Goal: Communication & Community: Answer question/provide support

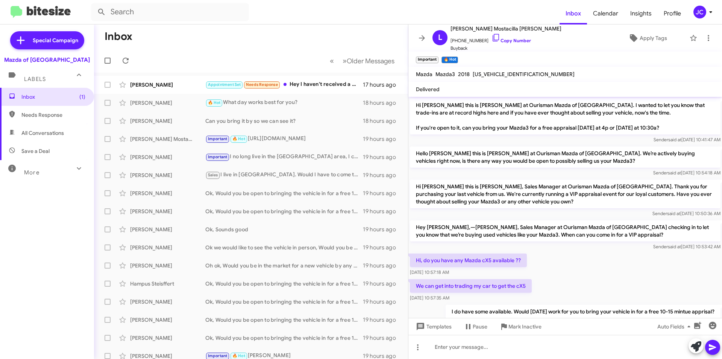
scroll to position [161, 0]
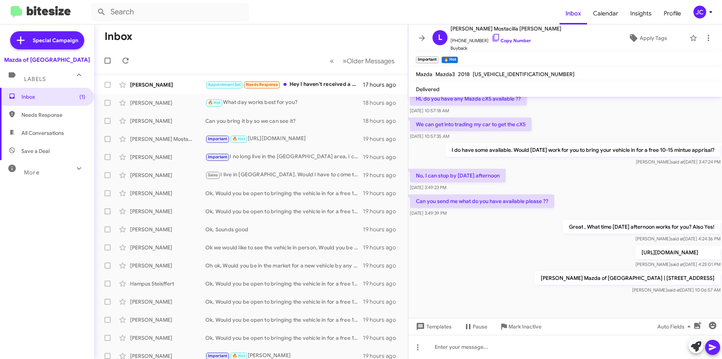
click at [701, 12] on div "JC" at bounding box center [700, 12] width 13 height 13
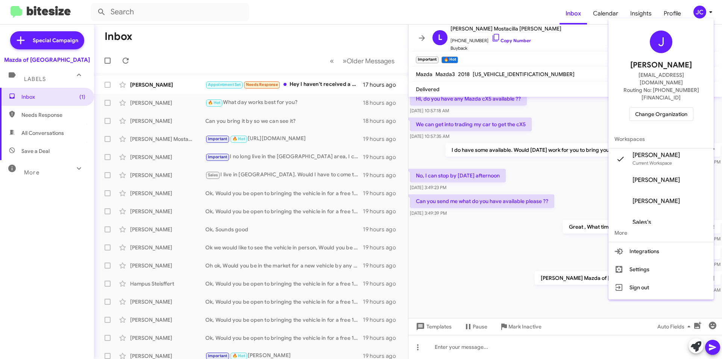
click at [676, 108] on span "Change Organization" at bounding box center [661, 114] width 52 height 13
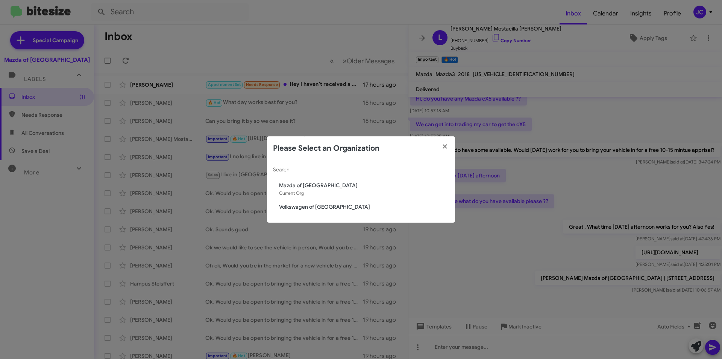
click at [324, 207] on span "Volkswagen of [GEOGRAPHIC_DATA]" at bounding box center [364, 207] width 170 height 8
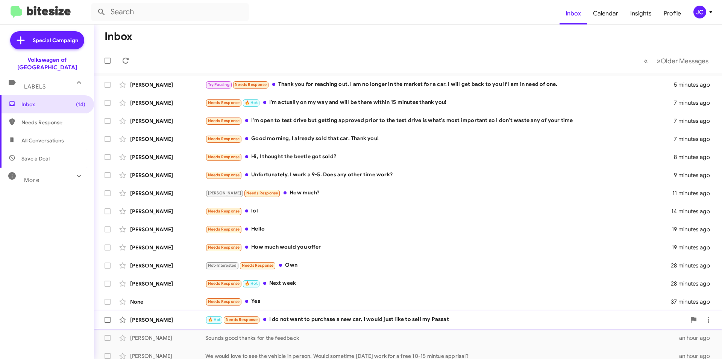
click at [315, 319] on div "🔥 Hot Needs Response I do not want to purchase a new car, I would just like to …" at bounding box center [445, 319] width 481 height 9
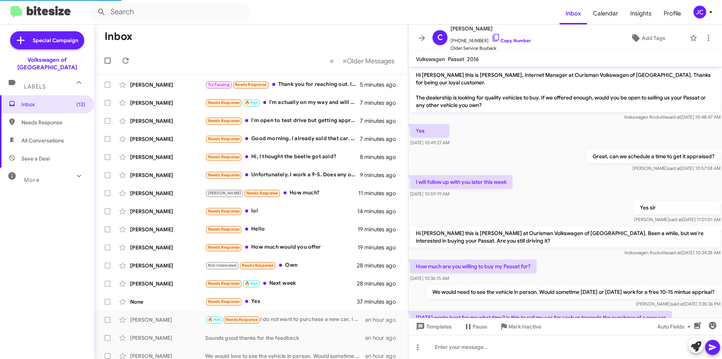
scroll to position [81, 0]
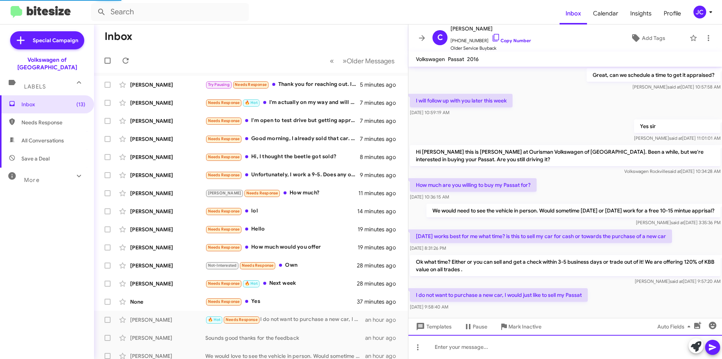
click at [484, 343] on div at bounding box center [566, 346] width 314 height 24
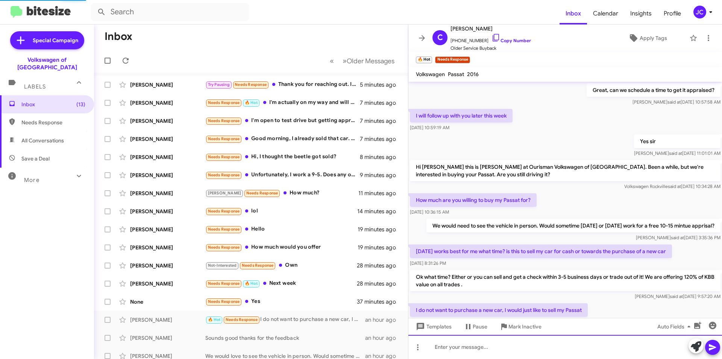
scroll to position [0, 0]
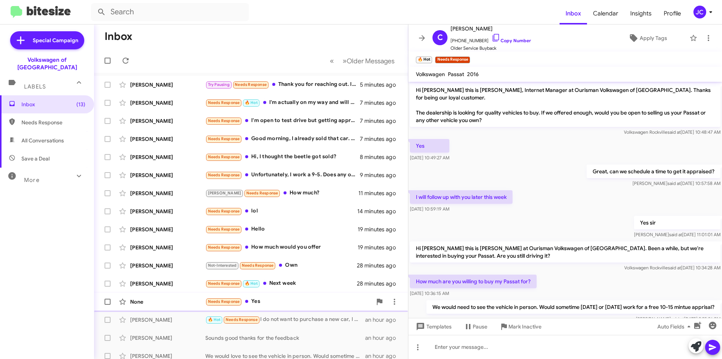
click at [255, 304] on div "Needs Response Yes" at bounding box center [288, 301] width 167 height 9
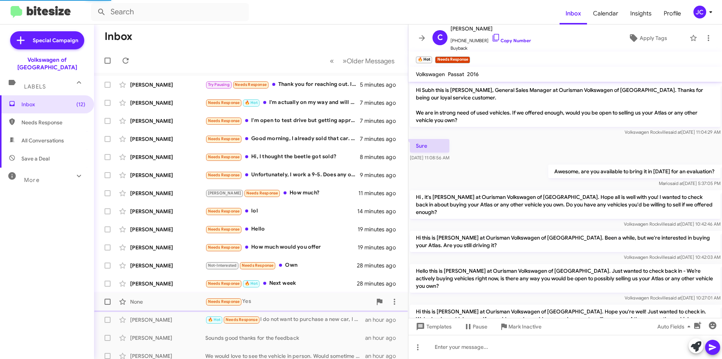
scroll to position [156, 0]
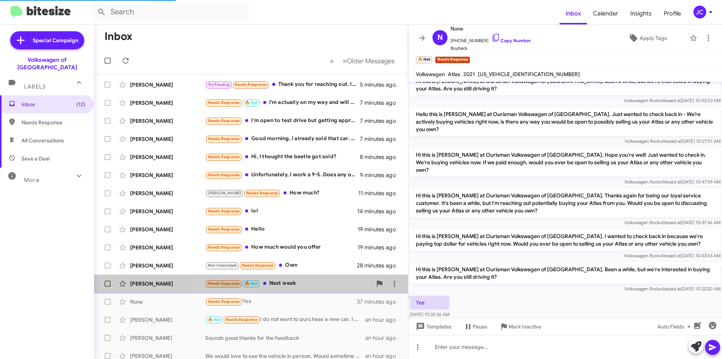
click at [277, 284] on div "Needs Response 🔥 Hot Next week" at bounding box center [288, 283] width 167 height 9
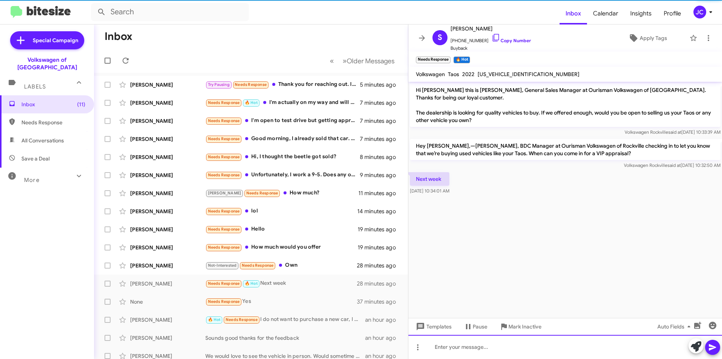
click at [465, 354] on div at bounding box center [566, 346] width 314 height 24
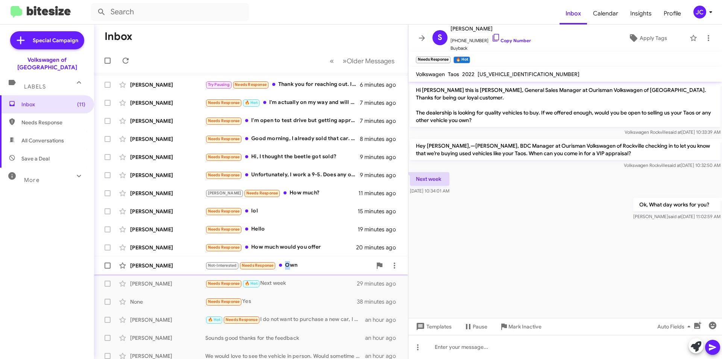
click at [287, 267] on div "Not-Interested Needs Response Own" at bounding box center [288, 265] width 167 height 9
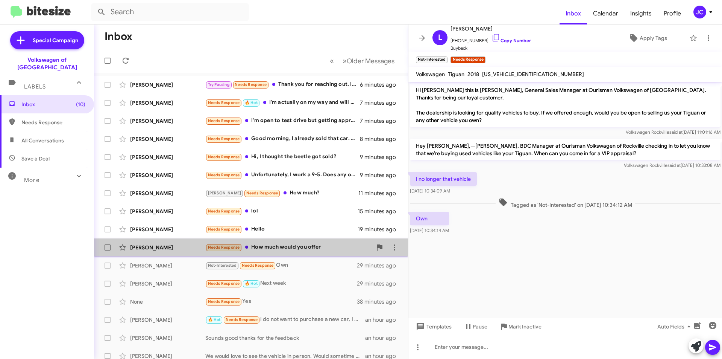
click at [329, 251] on div "Needs Response How much would you offer" at bounding box center [288, 247] width 167 height 9
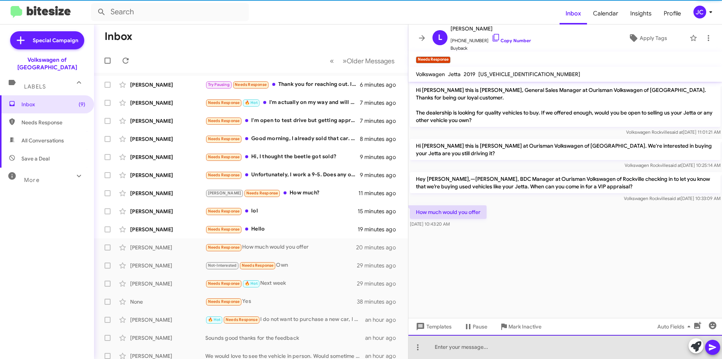
click at [462, 352] on div at bounding box center [566, 346] width 314 height 24
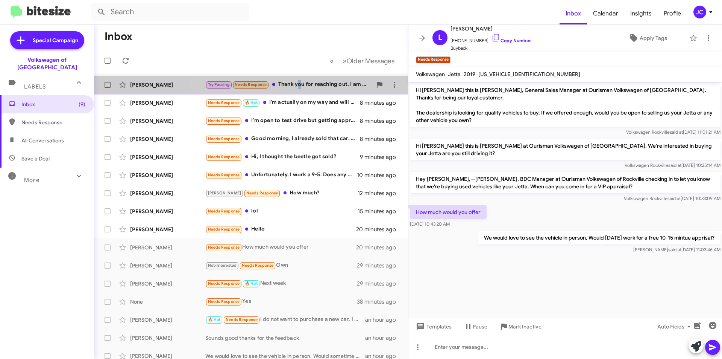
click at [299, 84] on div "Try Pausing Needs Response Thank you for reaching out. I am no longer in the ma…" at bounding box center [288, 84] width 167 height 9
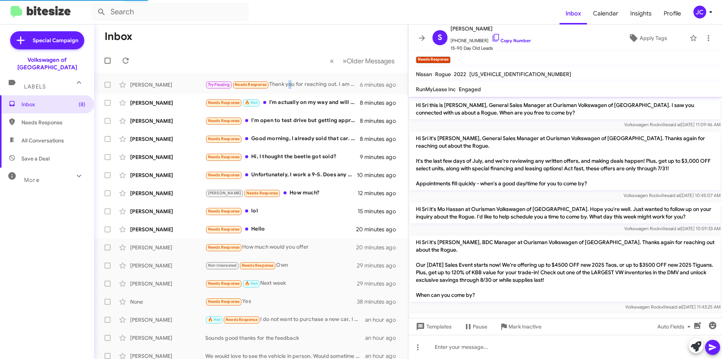
scroll to position [129, 0]
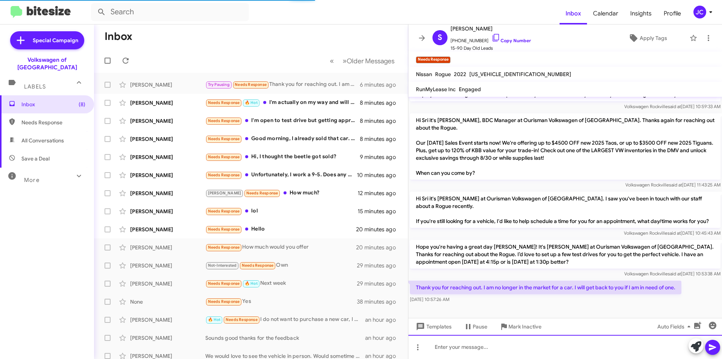
click at [466, 342] on div at bounding box center [566, 346] width 314 height 24
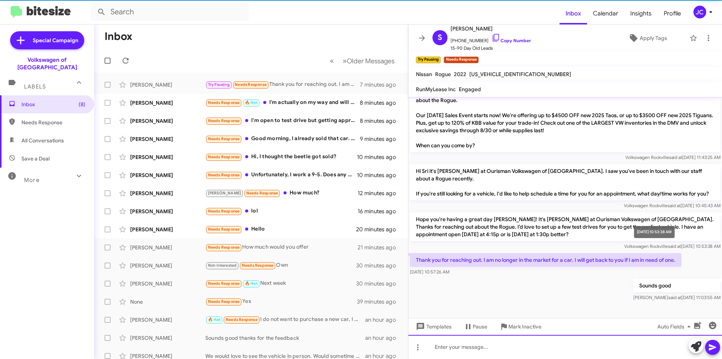
scroll to position [157, 0]
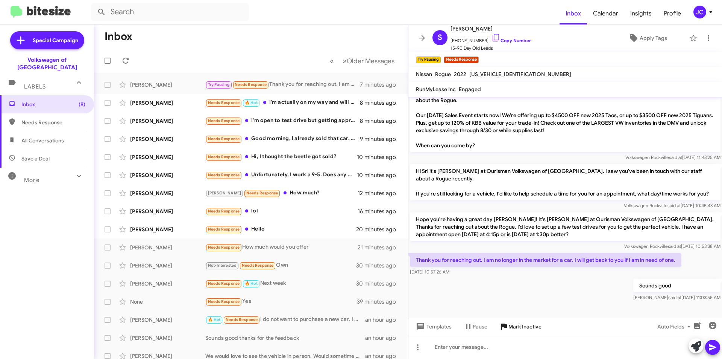
click at [518, 324] on span "Mark Inactive" at bounding box center [525, 326] width 33 height 14
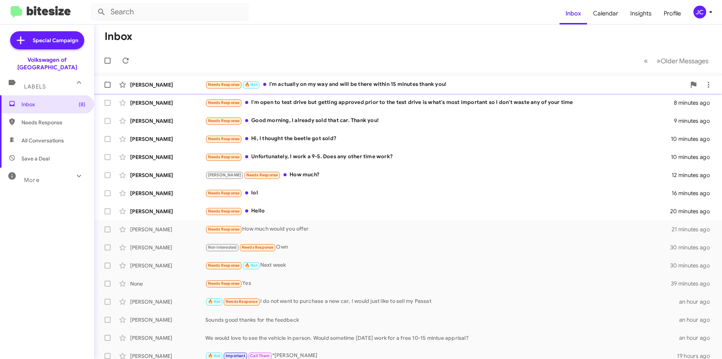
click at [341, 83] on div "Needs Response 🔥 Hot I'm actually on my way and will be there within 15 minutes…" at bounding box center [445, 84] width 481 height 9
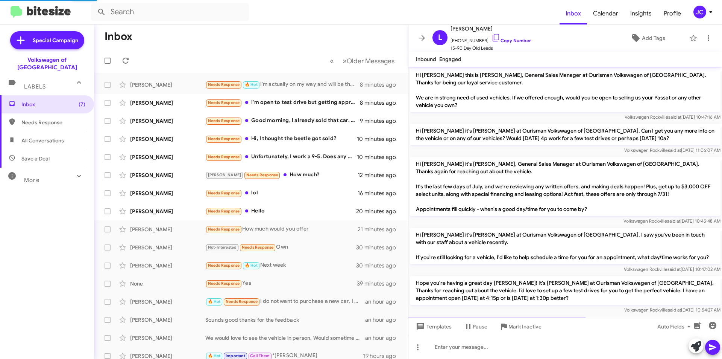
scroll to position [27, 0]
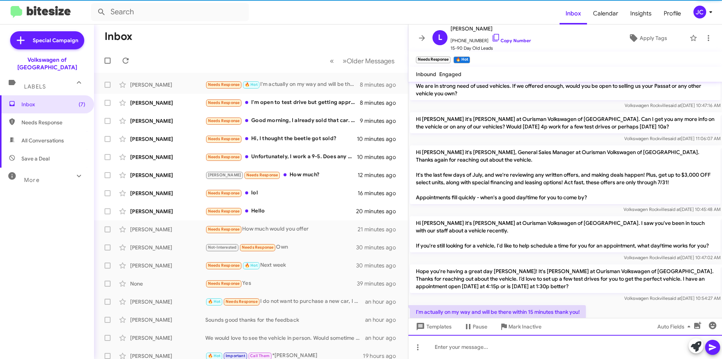
click at [488, 353] on div at bounding box center [566, 346] width 314 height 24
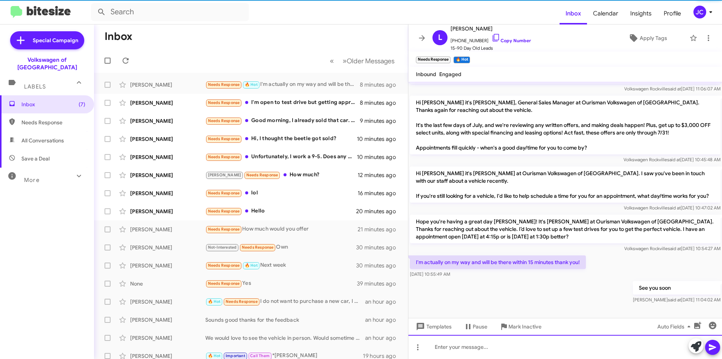
scroll to position [84, 0]
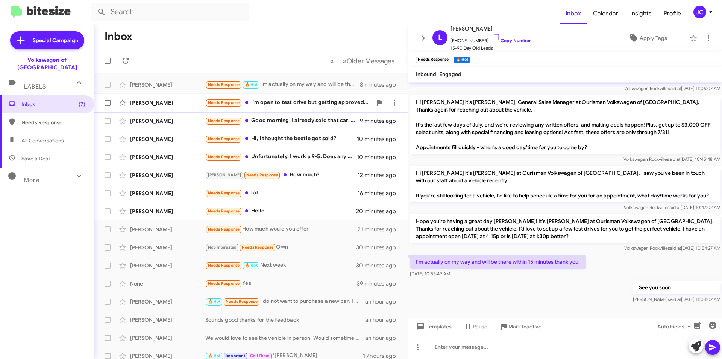
click at [279, 102] on div "Needs Response I'm open to test drive but getting approved prior to the test dr…" at bounding box center [288, 102] width 167 height 9
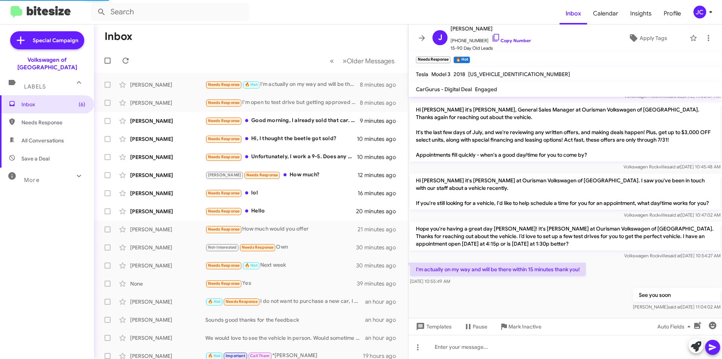
scroll to position [102, 0]
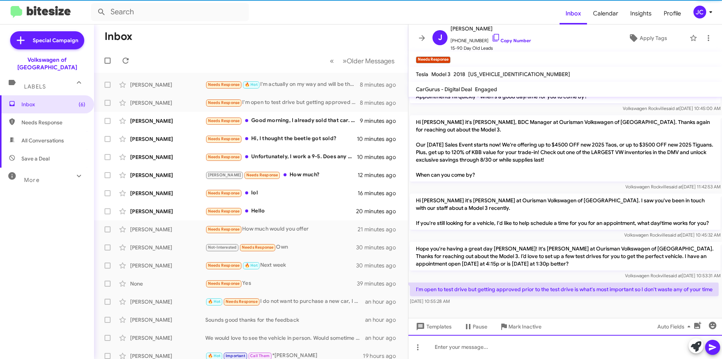
click at [521, 345] on div at bounding box center [566, 346] width 314 height 24
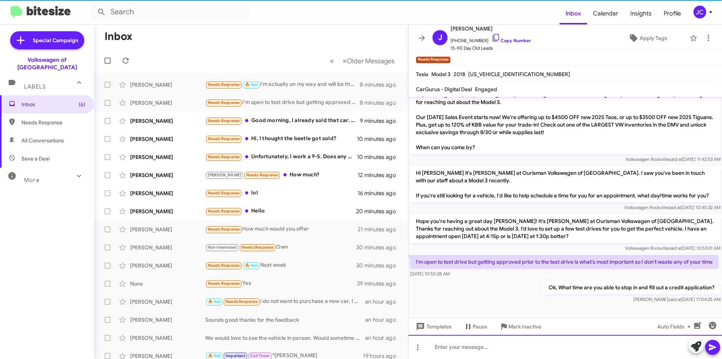
scroll to position [129, 0]
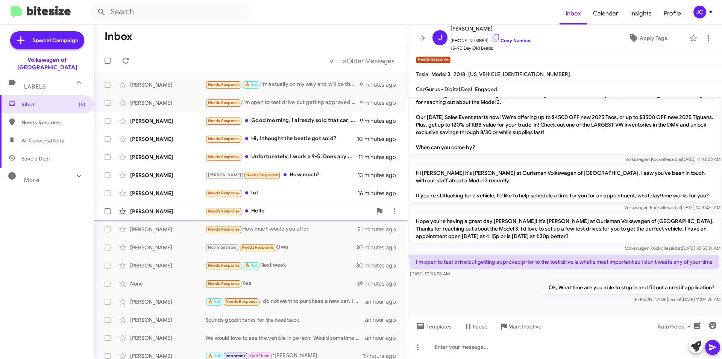
click at [276, 206] on div "Seth Mayo Needs Response Hello 21 minutes ago" at bounding box center [251, 211] width 302 height 15
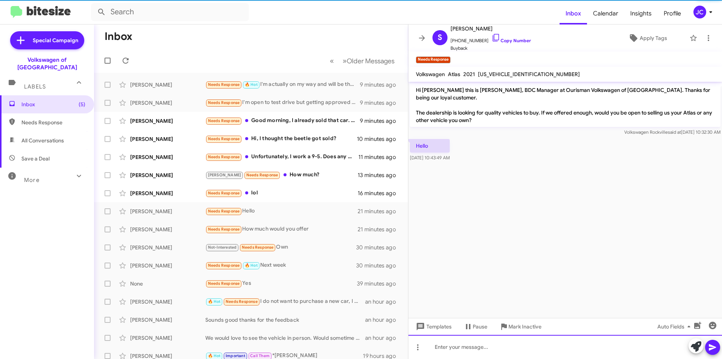
click at [466, 351] on div at bounding box center [566, 346] width 314 height 24
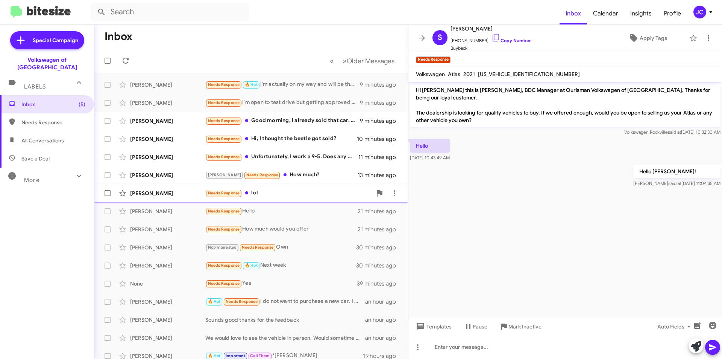
click at [259, 199] on div "Daniel Gopman Needs Response lol 16 minutes ago" at bounding box center [251, 192] width 302 height 15
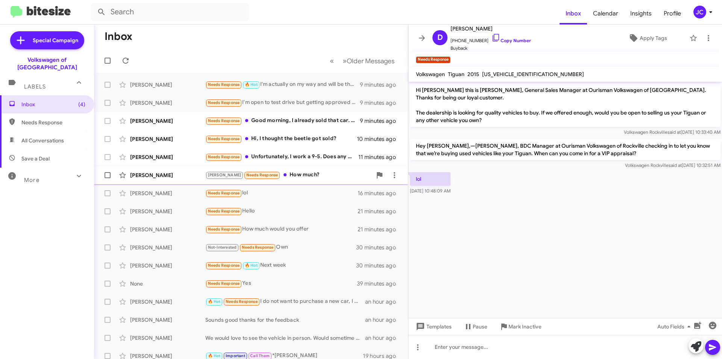
click at [287, 170] on div "John Cashmere Chuck Needs Response How much? 13 minutes ago" at bounding box center [251, 174] width 302 height 15
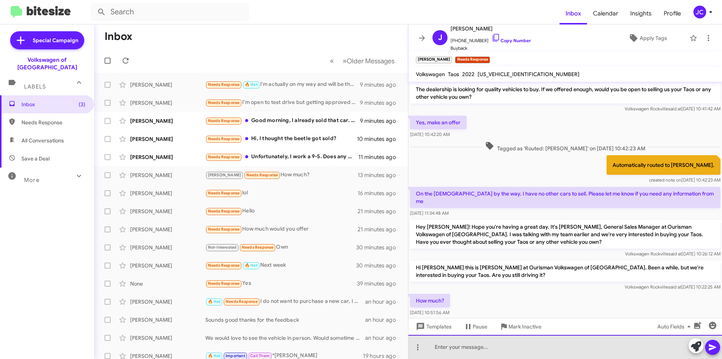
click at [499, 348] on div at bounding box center [566, 346] width 314 height 24
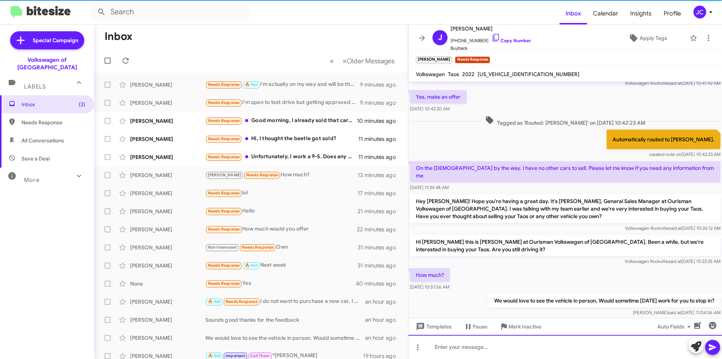
scroll to position [51, 0]
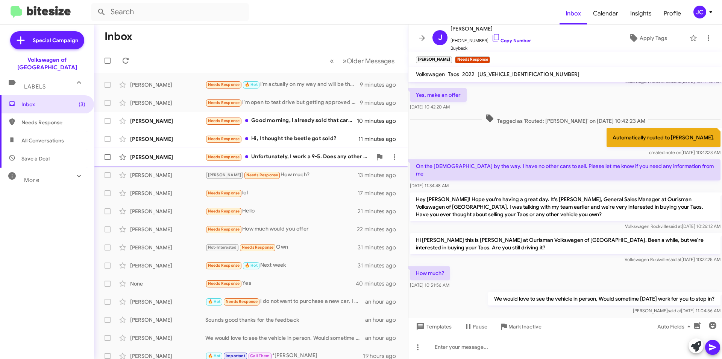
click at [311, 157] on div "Needs Response Unfortunately, I work a 9-5. Does any other time work?" at bounding box center [288, 156] width 167 height 9
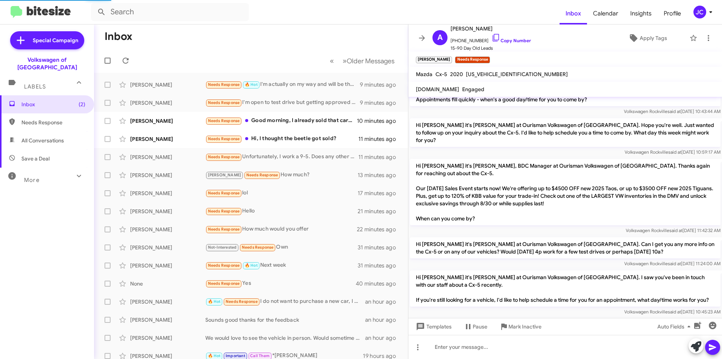
scroll to position [129, 0]
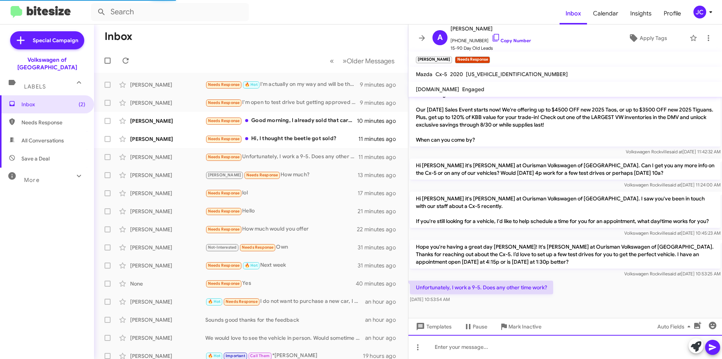
click at [506, 339] on div at bounding box center [566, 346] width 314 height 24
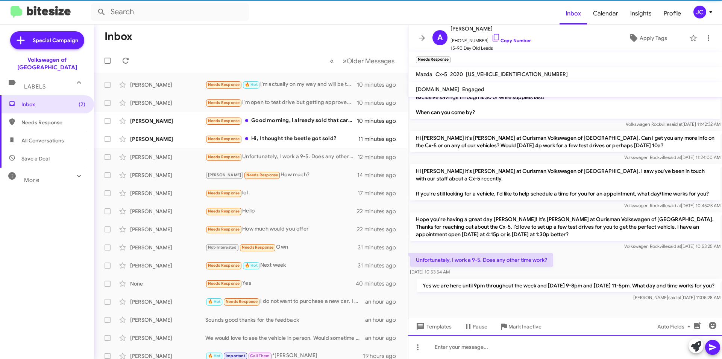
scroll to position [164, 0]
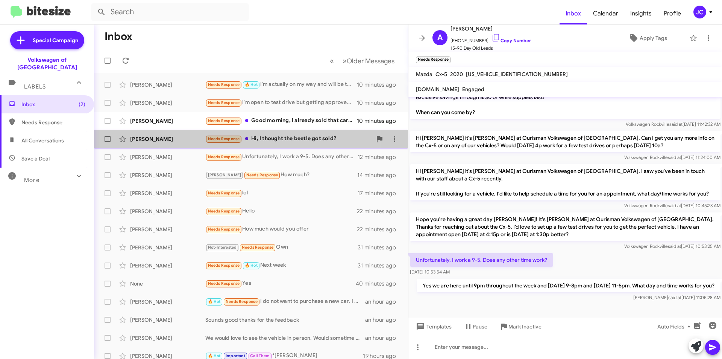
click at [281, 135] on div "Needs Response Hi, I thought the beetle got sold?" at bounding box center [288, 138] width 167 height 9
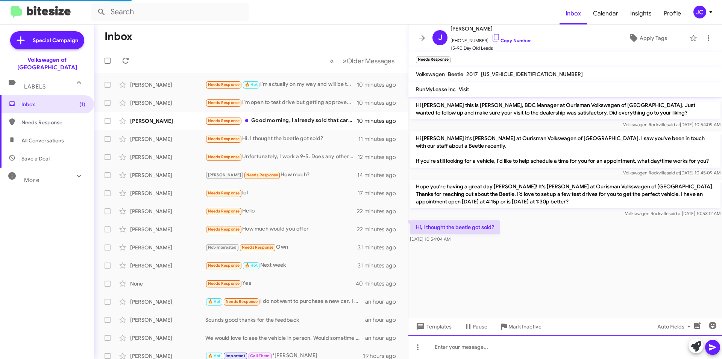
click at [479, 347] on div at bounding box center [566, 346] width 314 height 24
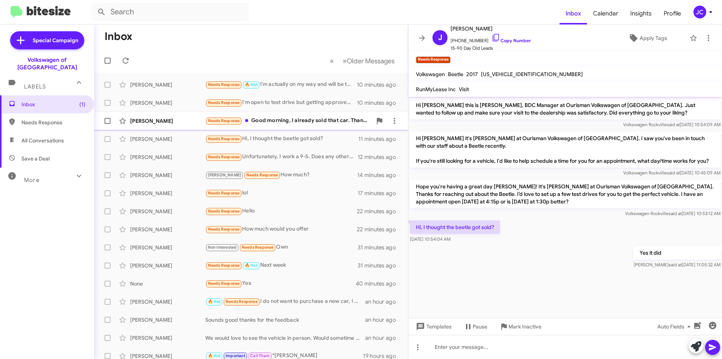
click at [337, 124] on div "Needs Response Good morning, I already sold that car. Thank you!" at bounding box center [288, 120] width 167 height 9
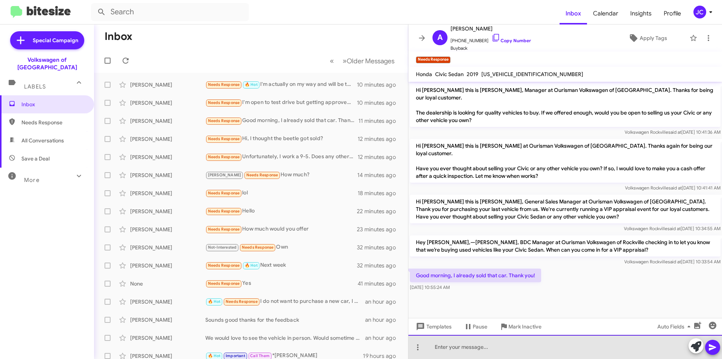
click at [497, 336] on div at bounding box center [566, 346] width 314 height 24
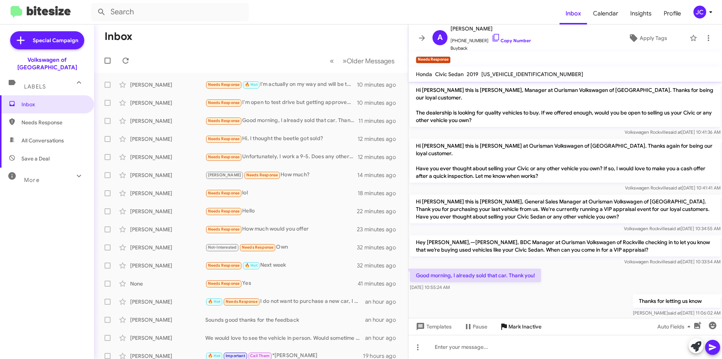
click at [506, 330] on icon at bounding box center [504, 326] width 9 height 9
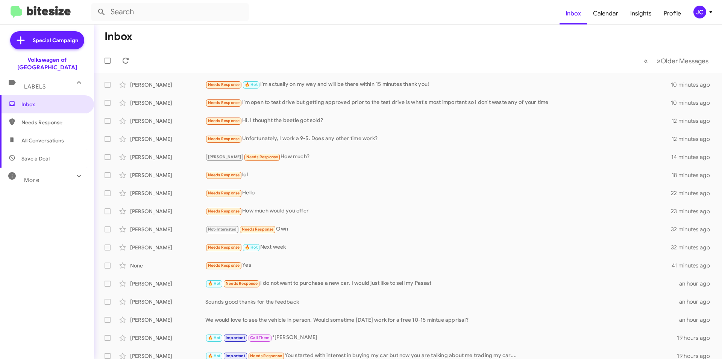
click at [706, 14] on div "JC" at bounding box center [700, 12] width 13 height 13
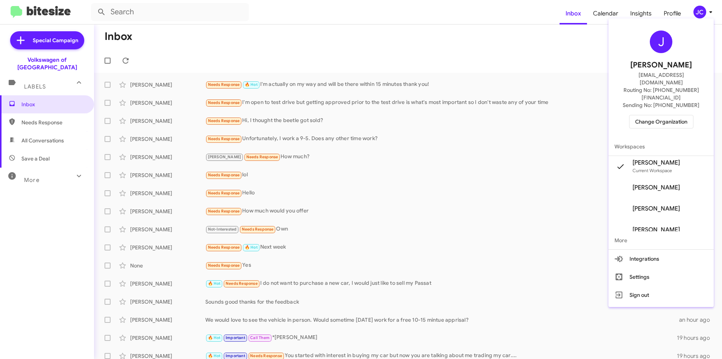
click at [646, 115] on span "Change Organization" at bounding box center [661, 121] width 52 height 13
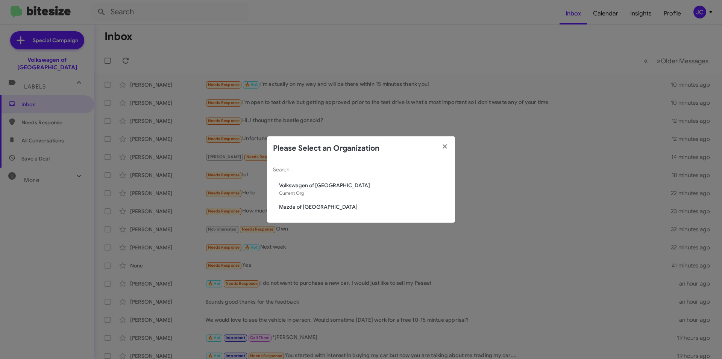
click at [315, 202] on div "Search Volkswagen of Rockville Current Org Mazda of Rockville" at bounding box center [361, 191] width 188 height 62
click at [314, 205] on span "Mazda of [GEOGRAPHIC_DATA]" at bounding box center [364, 207] width 170 height 8
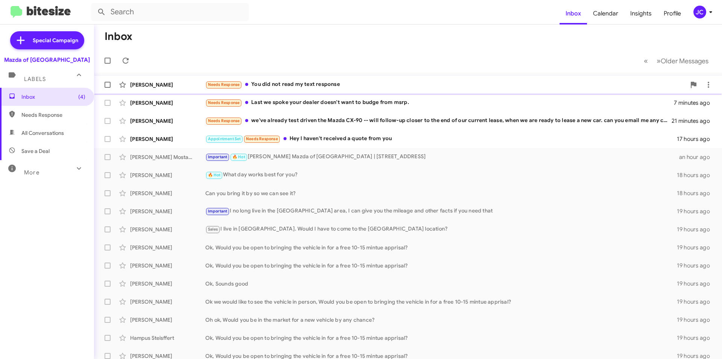
click at [304, 90] on div "[PERSON_NAME] Needs Response You did not read my text response a minute ago" at bounding box center [408, 84] width 616 height 15
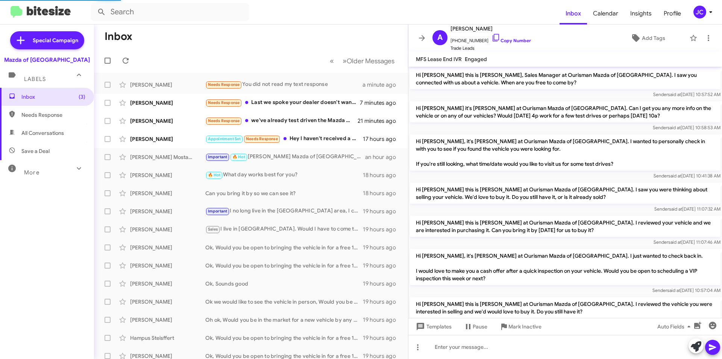
scroll to position [242, 0]
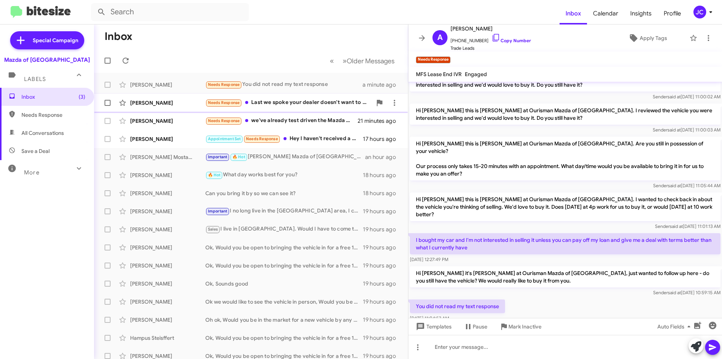
click at [292, 105] on div "Needs Response Last we spoke your dealer doesn't want to budge from msrp." at bounding box center [288, 102] width 167 height 9
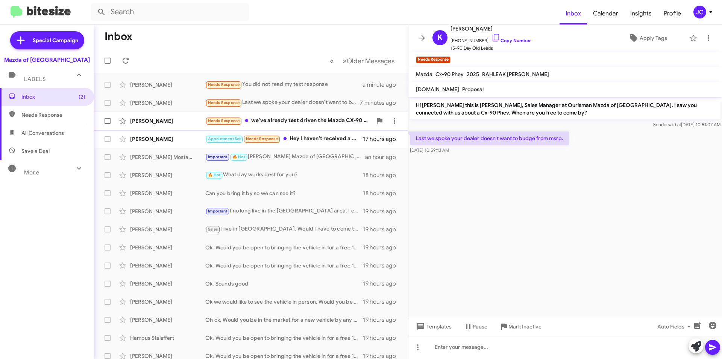
click at [300, 120] on div "Needs Response we've already test driven the Mazda CX-90 -- will follow-up clos…" at bounding box center [288, 120] width 167 height 9
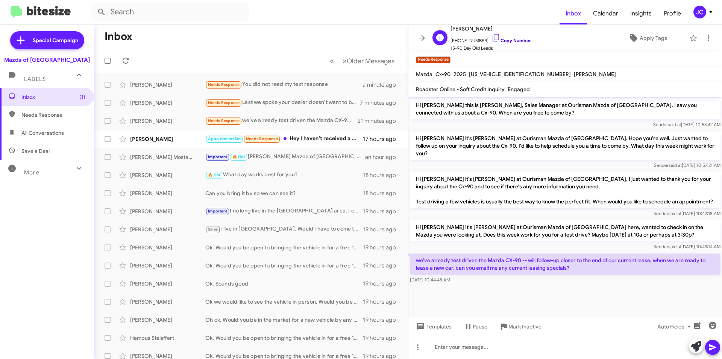
click at [513, 39] on link "Copy Number" at bounding box center [512, 41] width 40 height 6
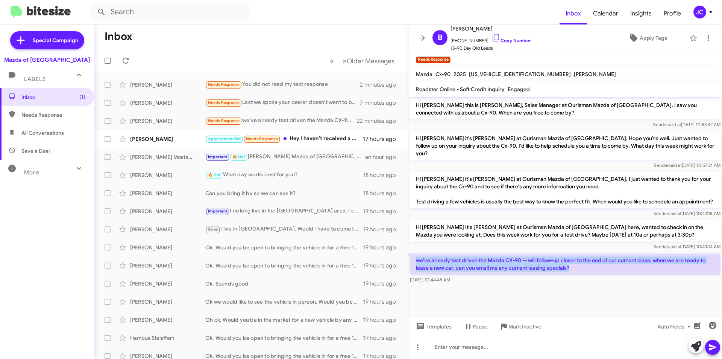
drag, startPoint x: 421, startPoint y: 258, endPoint x: 588, endPoint y: 267, distance: 168.0
click at [588, 267] on p "we've already test driven the Mazda CX-90 -- will follow-up closer to the end o…" at bounding box center [565, 263] width 311 height 21
copy p "we've already test driven the Mazda CX-90 -- will follow-up closer to the end o…"
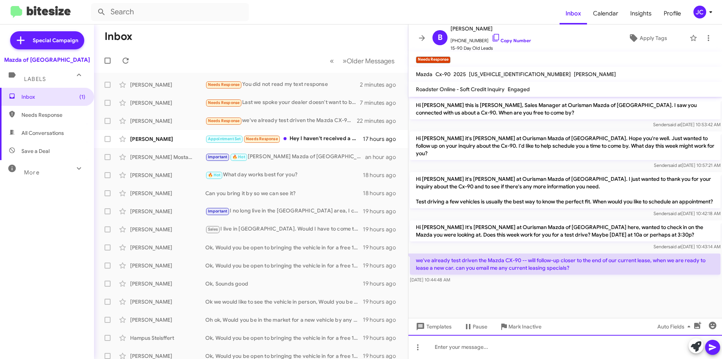
click at [466, 341] on div at bounding box center [566, 346] width 314 height 24
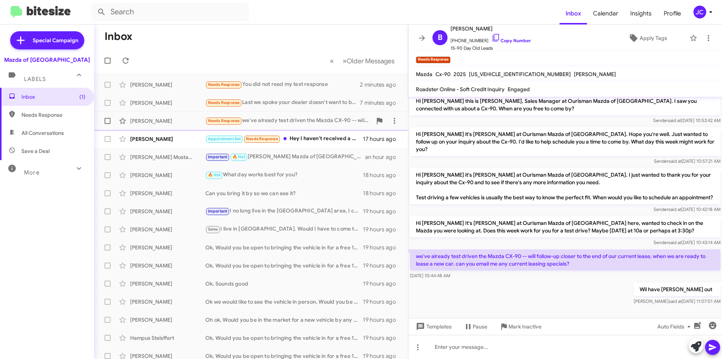
click at [318, 120] on div "Needs Response we've already test driven the Mazda CX-90 -- will follow-up clos…" at bounding box center [288, 120] width 167 height 9
click at [315, 107] on div "Needs Response Last we spoke your dealer doesn't want to budge from msrp." at bounding box center [288, 102] width 167 height 9
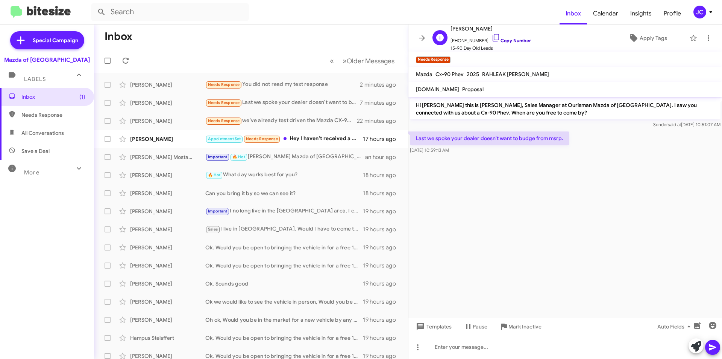
click at [500, 40] on link "Copy Number" at bounding box center [512, 41] width 40 height 6
click at [499, 41] on link "Copy Number" at bounding box center [512, 41] width 40 height 6
drag, startPoint x: 415, startPoint y: 137, endPoint x: 579, endPoint y: 135, distance: 164.0
click at [579, 135] on div "Last we spoke your dealer doesn't want to budge from msrp. [DATE] 10:59:13 AM" at bounding box center [566, 143] width 314 height 26
copy p "Last we spoke your dealer doesn't want to budge from msrp."
